Goal: Information Seeking & Learning: Learn about a topic

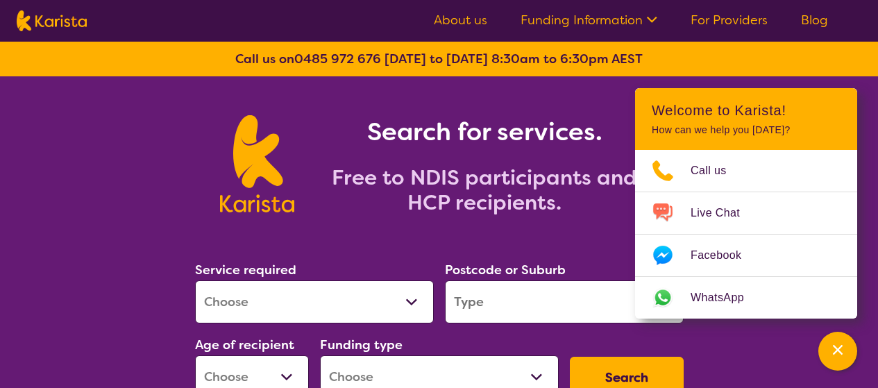
click at [475, 24] on link "About us" at bounding box center [460, 20] width 53 height 17
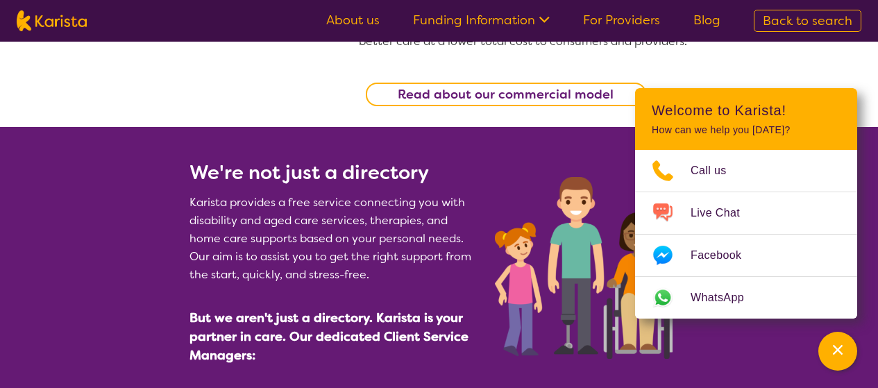
scroll to position [555, 0]
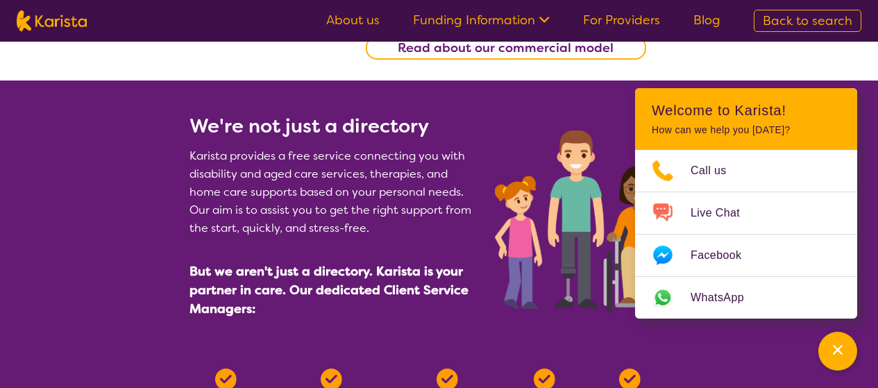
click at [628, 22] on link "For Providers" at bounding box center [621, 20] width 77 height 17
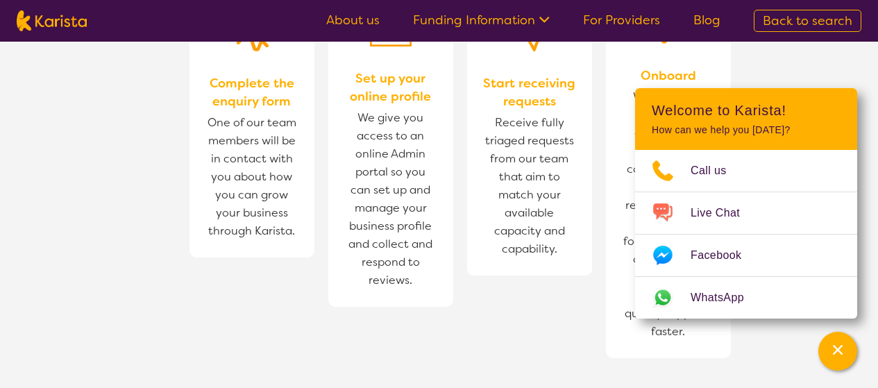
scroll to position [971, 0]
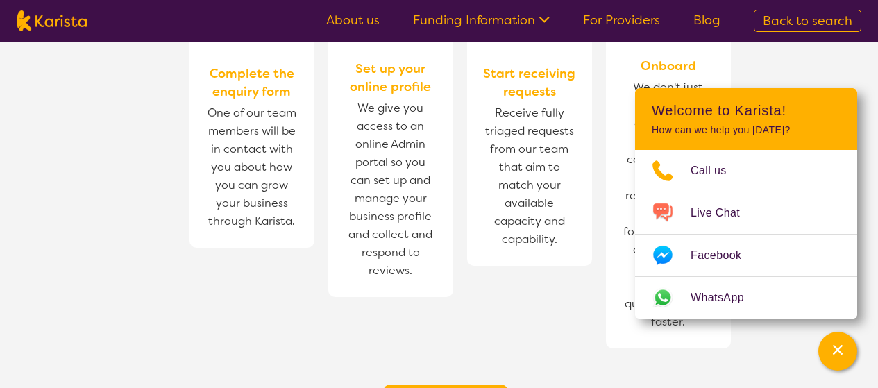
click at [504, 27] on link "Funding Information" at bounding box center [481, 20] width 137 height 17
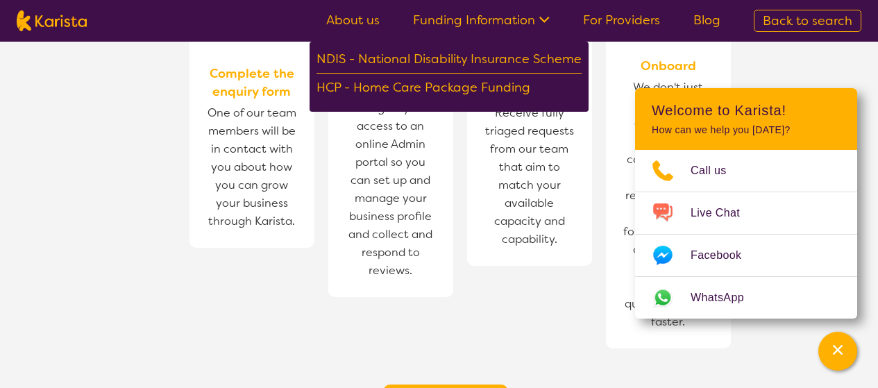
click at [364, 20] on link "About us" at bounding box center [352, 20] width 53 height 17
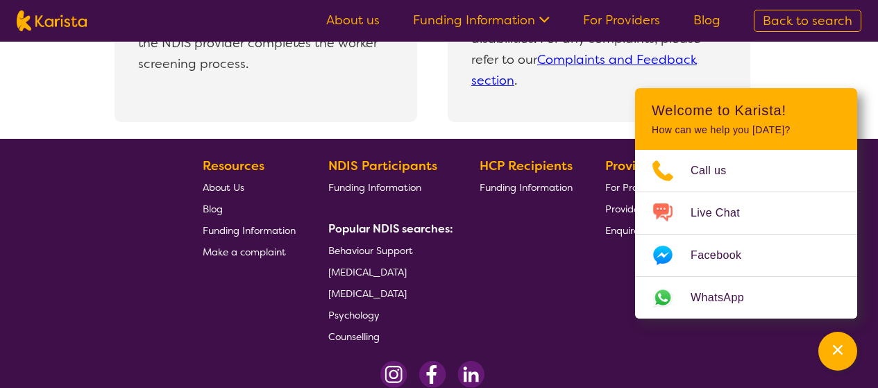
scroll to position [3122, 0]
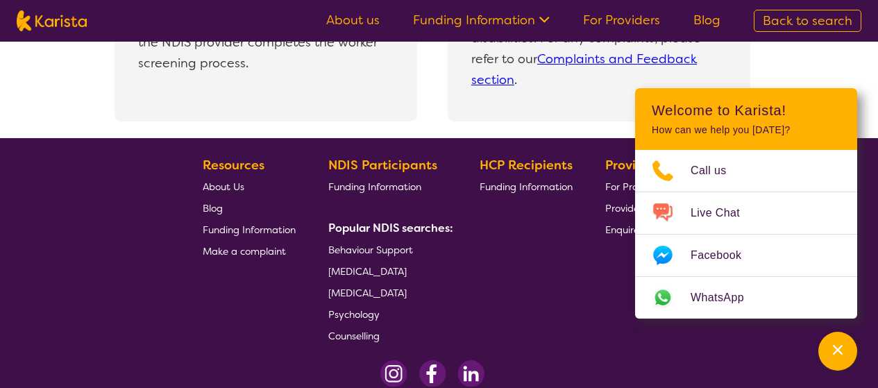
click at [248, 230] on span "Funding Information" at bounding box center [249, 229] width 93 height 12
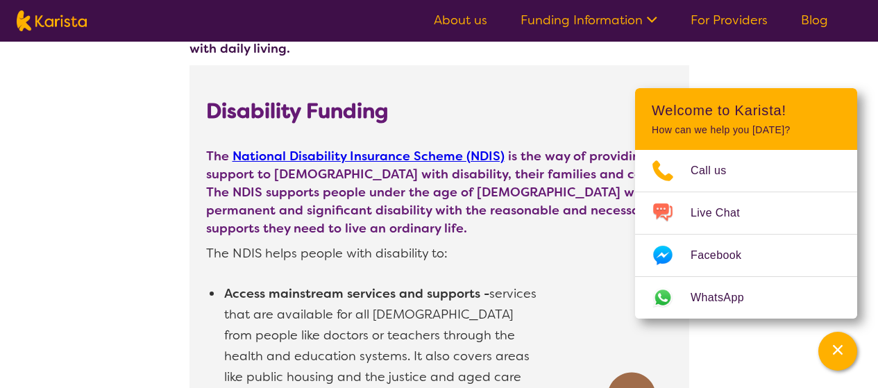
scroll to position [347, 0]
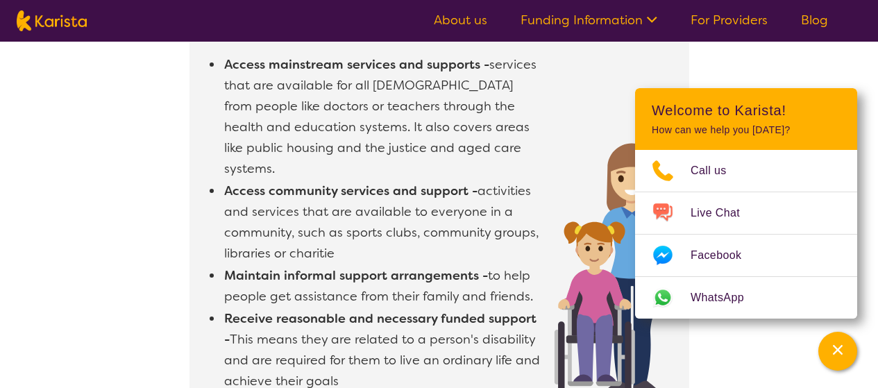
click at [711, 17] on link "For Providers" at bounding box center [728, 20] width 77 height 17
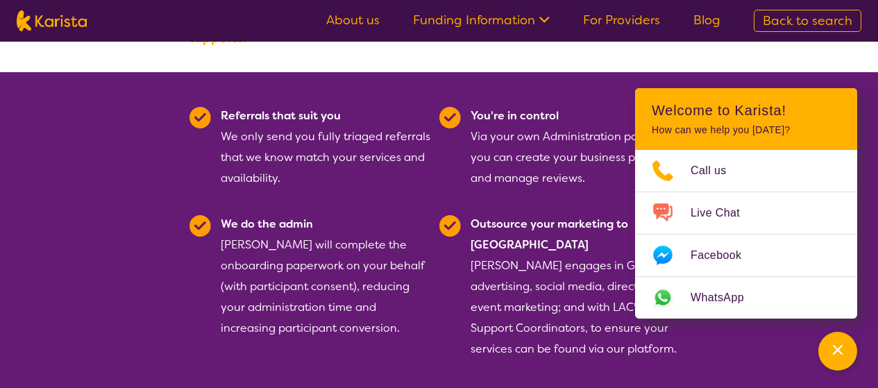
scroll to position [347, 0]
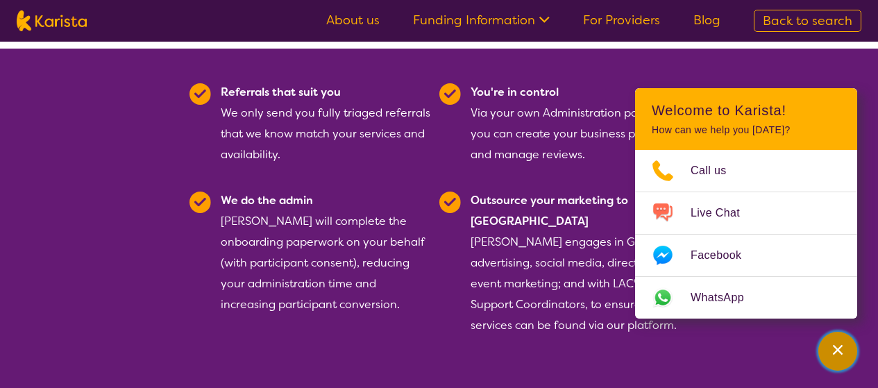
click at [847, 355] on div "Channel Menu" at bounding box center [838, 351] width 28 height 31
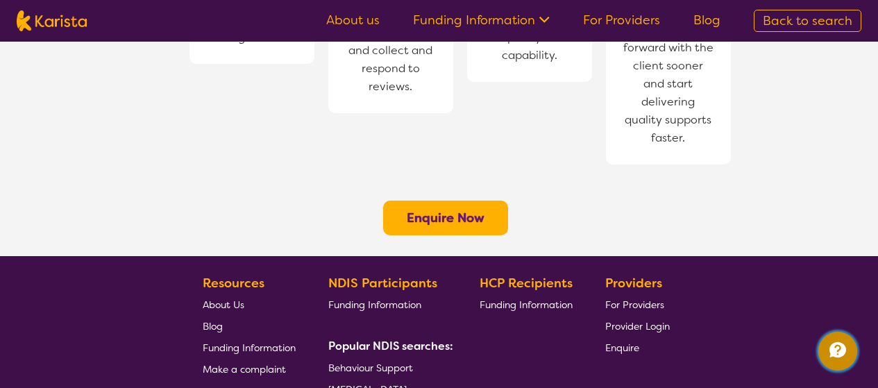
scroll to position [1180, 0]
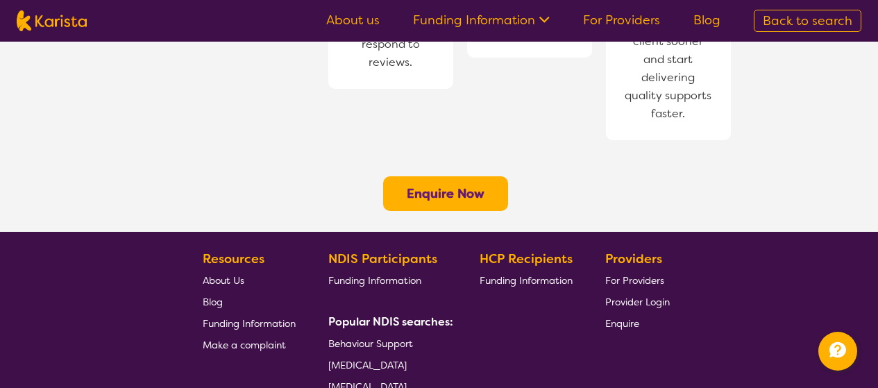
click at [352, 359] on span "[MEDICAL_DATA]" at bounding box center [367, 365] width 78 height 12
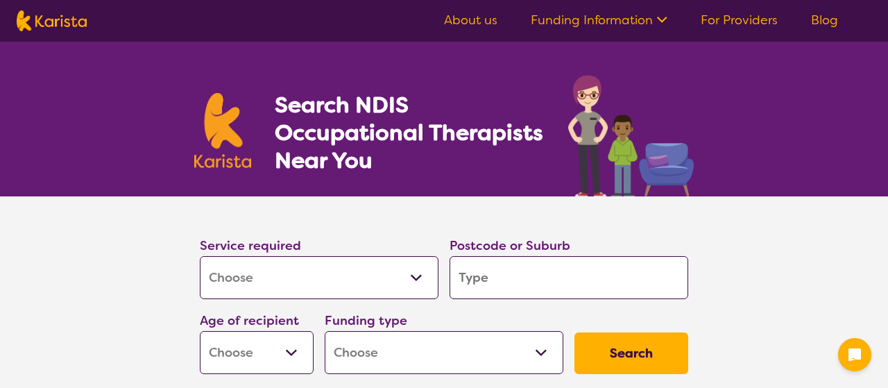
select select "[MEDICAL_DATA]"
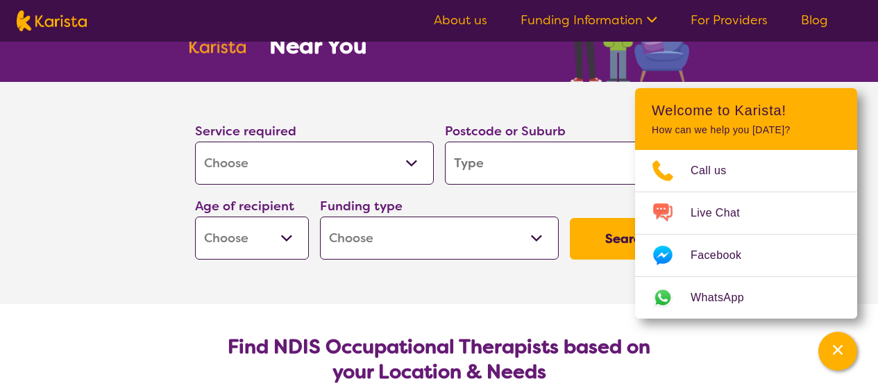
scroll to position [69, 0]
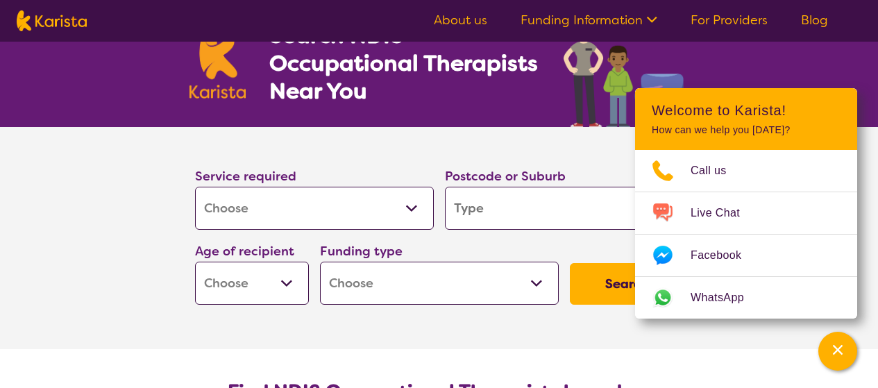
click at [482, 205] on input "search" at bounding box center [564, 208] width 239 height 43
type input "3"
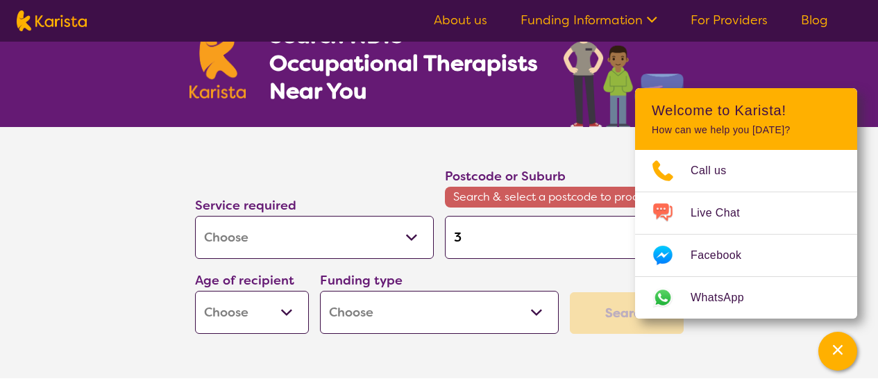
type input "31"
type input "318"
type input "3188"
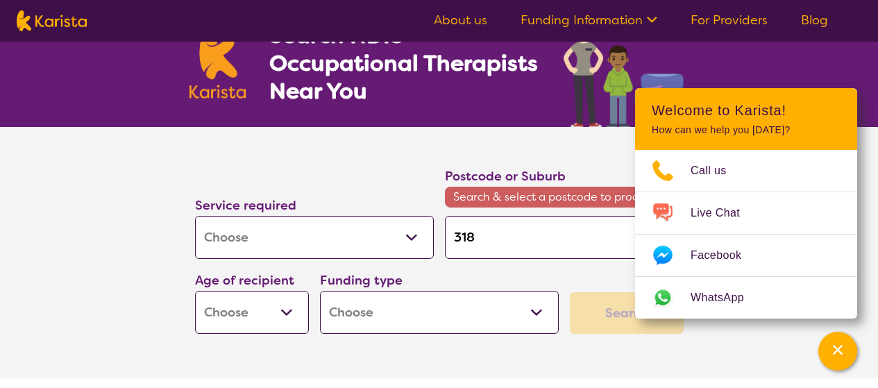
type input "3188"
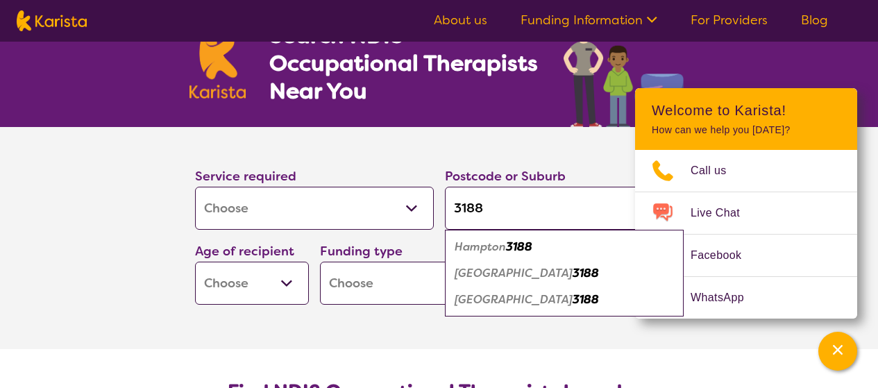
type input "3188"
click at [260, 274] on select "Early Childhood - 0 to 9 Child - 10 to 11 Adolescent - 12 to 17 Adult - 18 to 6…" at bounding box center [252, 283] width 114 height 43
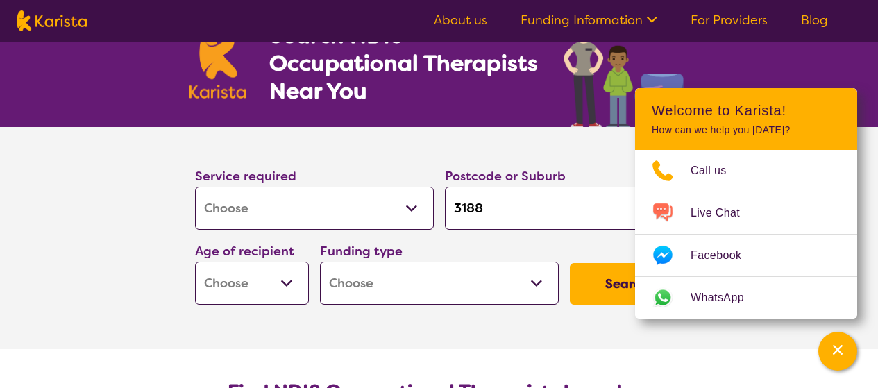
select select "EC"
click at [195, 262] on select "Early Childhood - 0 to 9 Child - 10 to 11 Adolescent - 12 to 17 Adult - 18 to 6…" at bounding box center [252, 283] width 114 height 43
select select "EC"
click at [377, 289] on select "Home Care Package (HCP) National Disability Insurance Scheme (NDIS) I don't know" at bounding box center [439, 283] width 239 height 43
select select "NDIS"
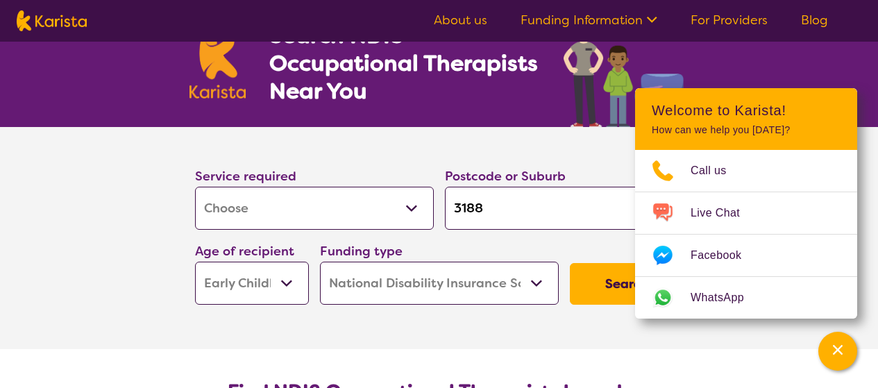
click at [320, 262] on select "Home Care Package (HCP) National Disability Insurance Scheme (NDIS) I don't know" at bounding box center [439, 283] width 239 height 43
select select "NDIS"
click at [611, 304] on button "Search" at bounding box center [627, 284] width 114 height 42
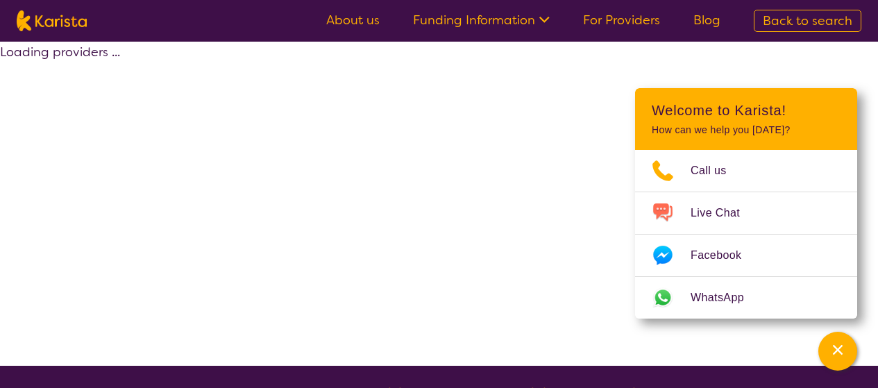
select select "by_score"
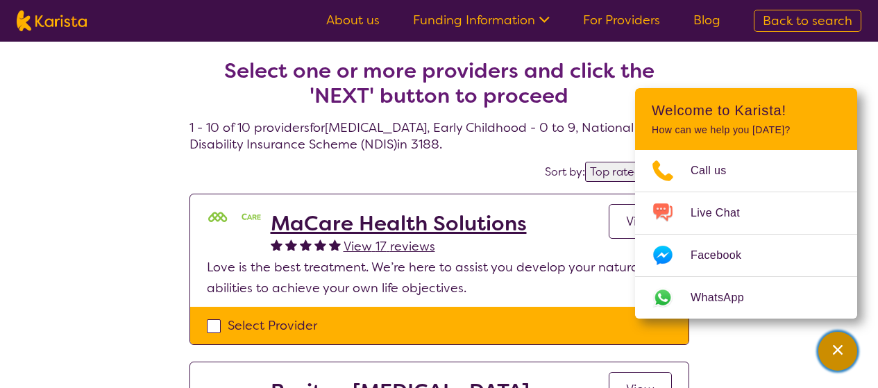
click at [841, 359] on div "Channel Menu" at bounding box center [838, 351] width 28 height 31
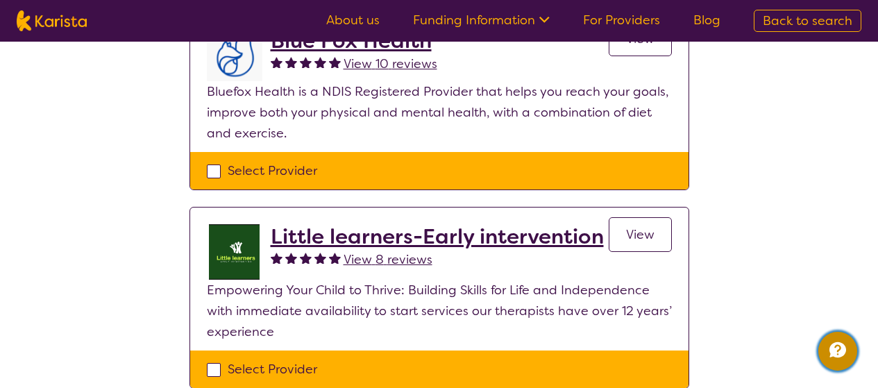
scroll to position [555, 0]
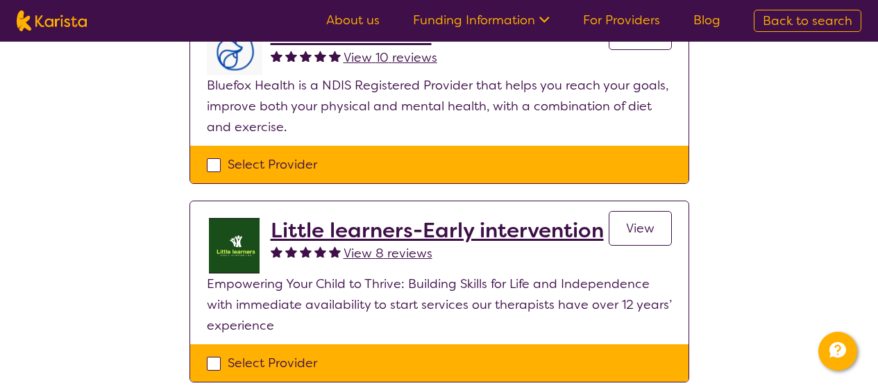
click at [639, 229] on span "View" at bounding box center [640, 228] width 28 height 17
